Goal: Task Accomplishment & Management: Complete application form

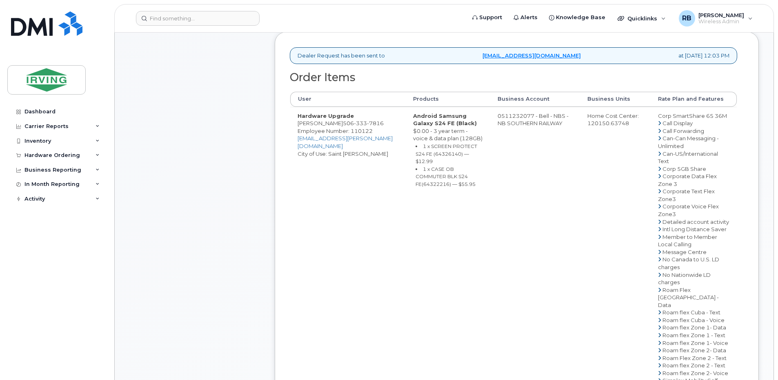
scroll to position [218, 0]
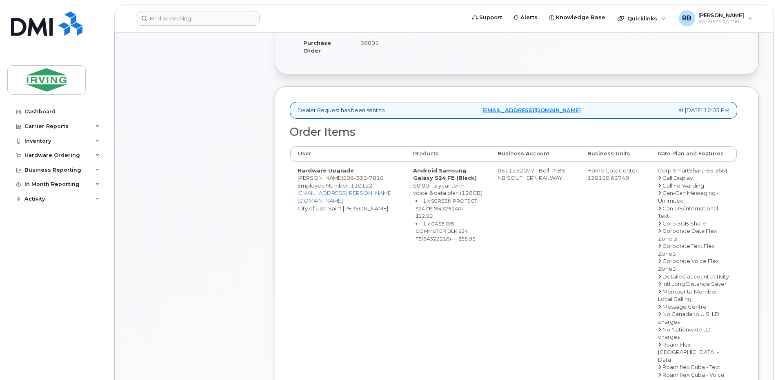
click at [360, 181] on span "333" at bounding box center [360, 178] width 13 height 7
copy span "506 333 7816"
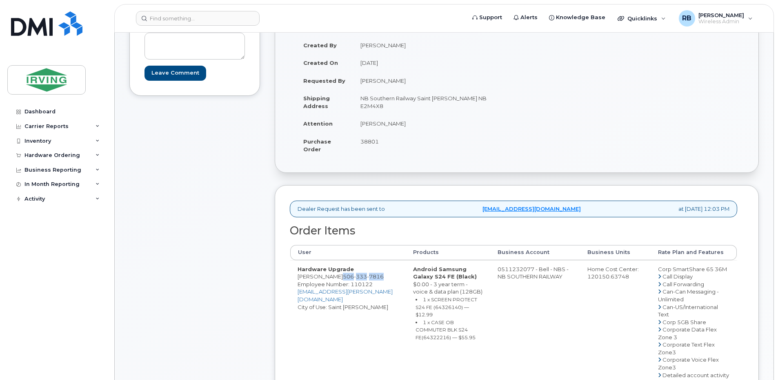
scroll to position [0, 0]
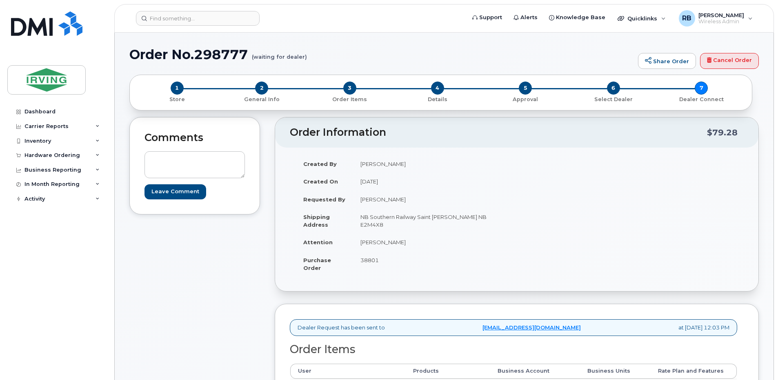
click at [342, 259] on td "Purchase Order" at bounding box center [324, 263] width 57 height 25
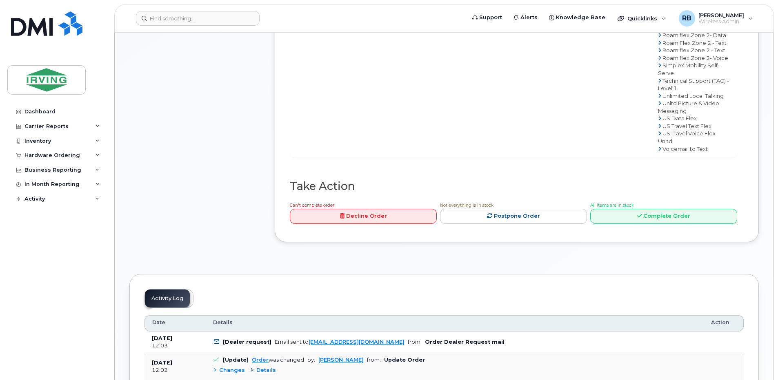
scroll to position [707, 0]
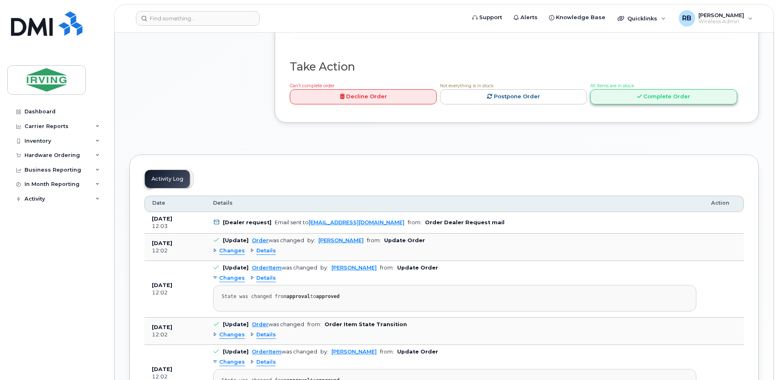
click at [626, 105] on link "Complete Order" at bounding box center [663, 96] width 147 height 15
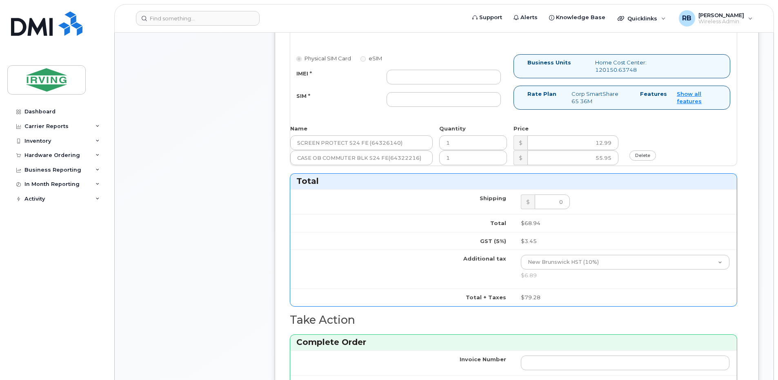
scroll to position [436, 0]
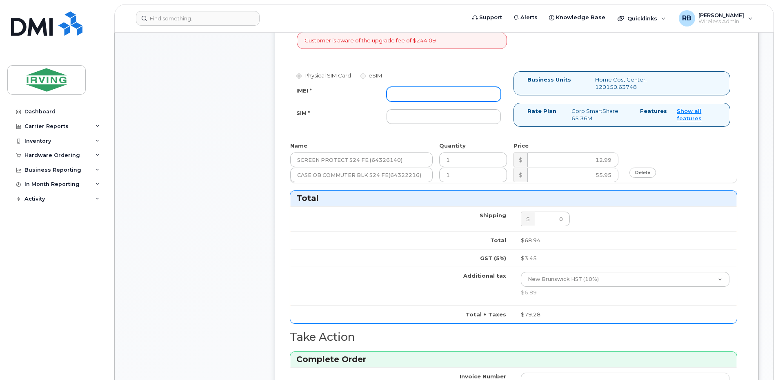
click at [415, 94] on input "IMEI *" at bounding box center [444, 94] width 114 height 15
type input "352693795860762"
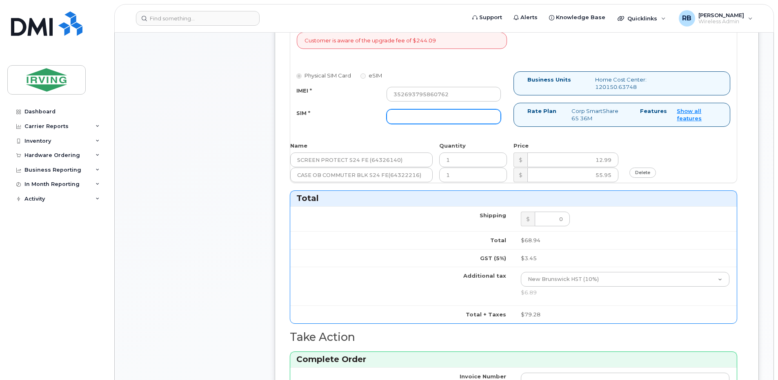
click at [416, 115] on input "SIM *" at bounding box center [444, 116] width 114 height 15
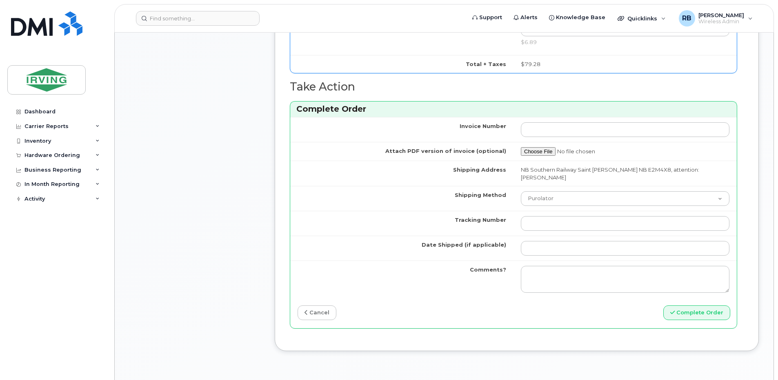
scroll to position [816, 0]
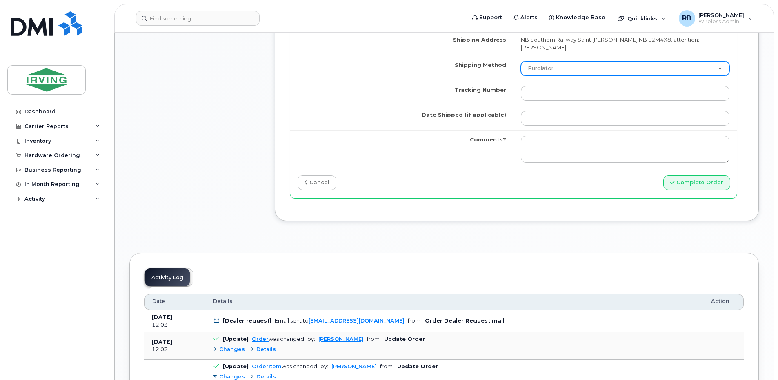
type input "89302610207712406161"
click at [529, 61] on select "Purolator UPS FedEx Canada Post Courier Other Drop Off Pick Up" at bounding box center [625, 68] width 209 height 15
select select "Drop Off"
click at [521, 61] on select "Purolator UPS FedEx Canada Post Courier Other Drop Off Pick Up" at bounding box center [625, 68] width 209 height 15
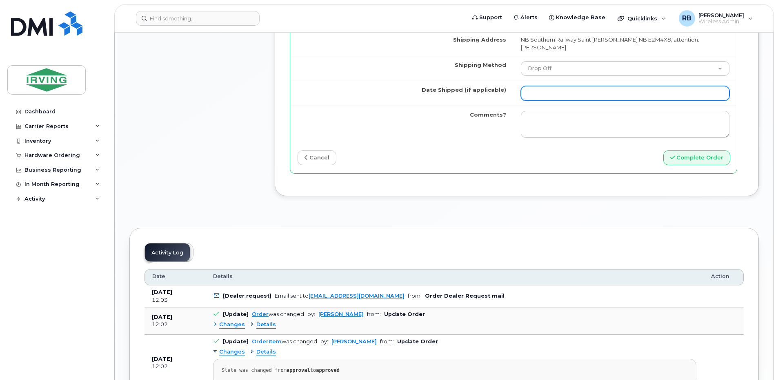
click at [548, 89] on input "Date Shipped (if applicable)" at bounding box center [625, 93] width 209 height 15
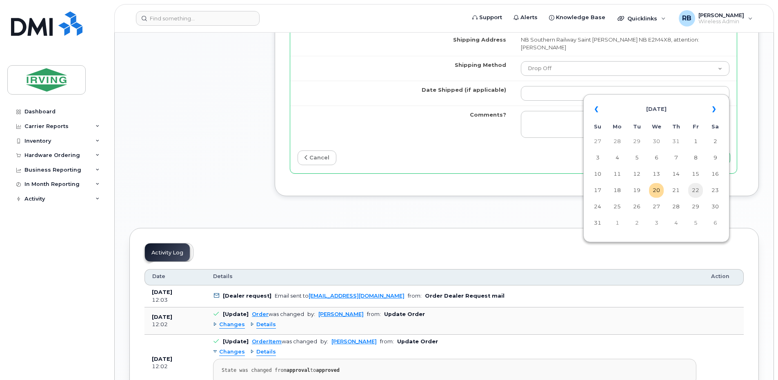
click at [693, 190] on td "22" at bounding box center [695, 190] width 15 height 15
type input "[DATE]"
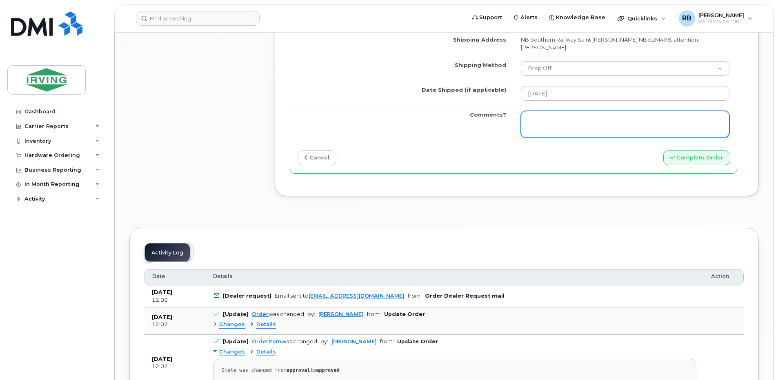
click at [649, 111] on textarea "Comments?" at bounding box center [625, 124] width 209 height 27
type textarea "Please be advised the order has been completed. SO#26198352 Allow 1-3 business …"
click at [640, 111] on textarea "Please be advised the order has been completed. SO#26198352 Allow 1-3 business …" at bounding box center [625, 124] width 209 height 27
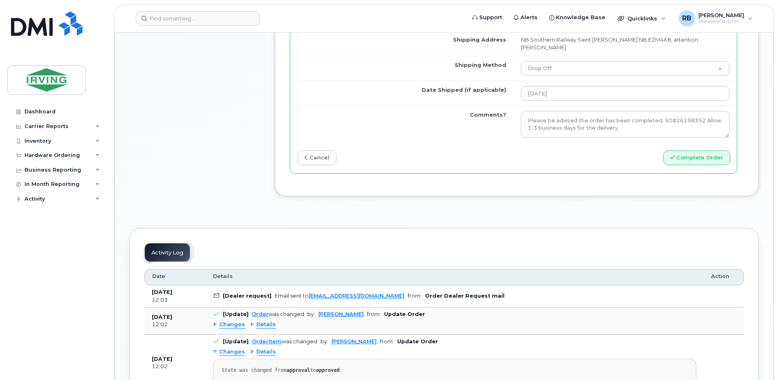
click at [505, 151] on div "cancel" at bounding box center [401, 158] width 223 height 15
click at [389, 151] on div "cancel" at bounding box center [401, 158] width 223 height 15
click at [695, 153] on button "Complete Order" at bounding box center [696, 158] width 67 height 15
